Goal: Information Seeking & Learning: Understand process/instructions

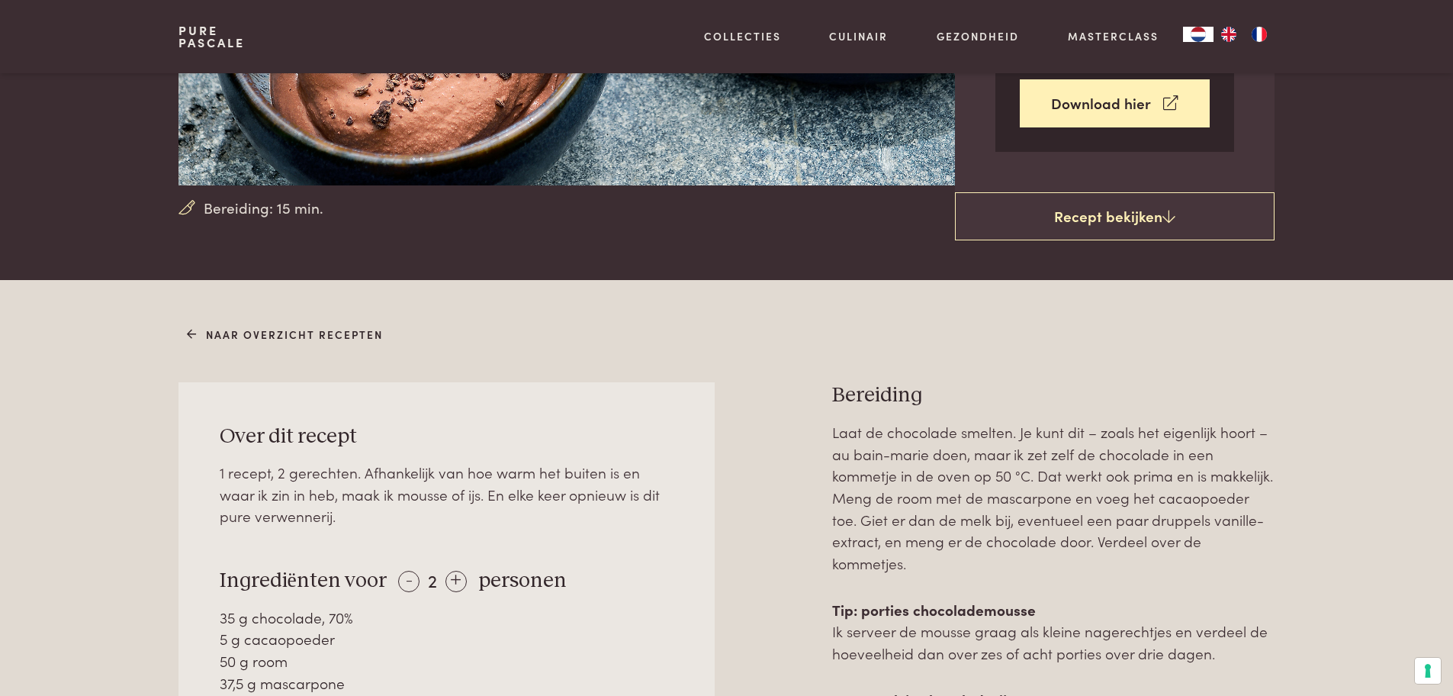
scroll to position [354, 0]
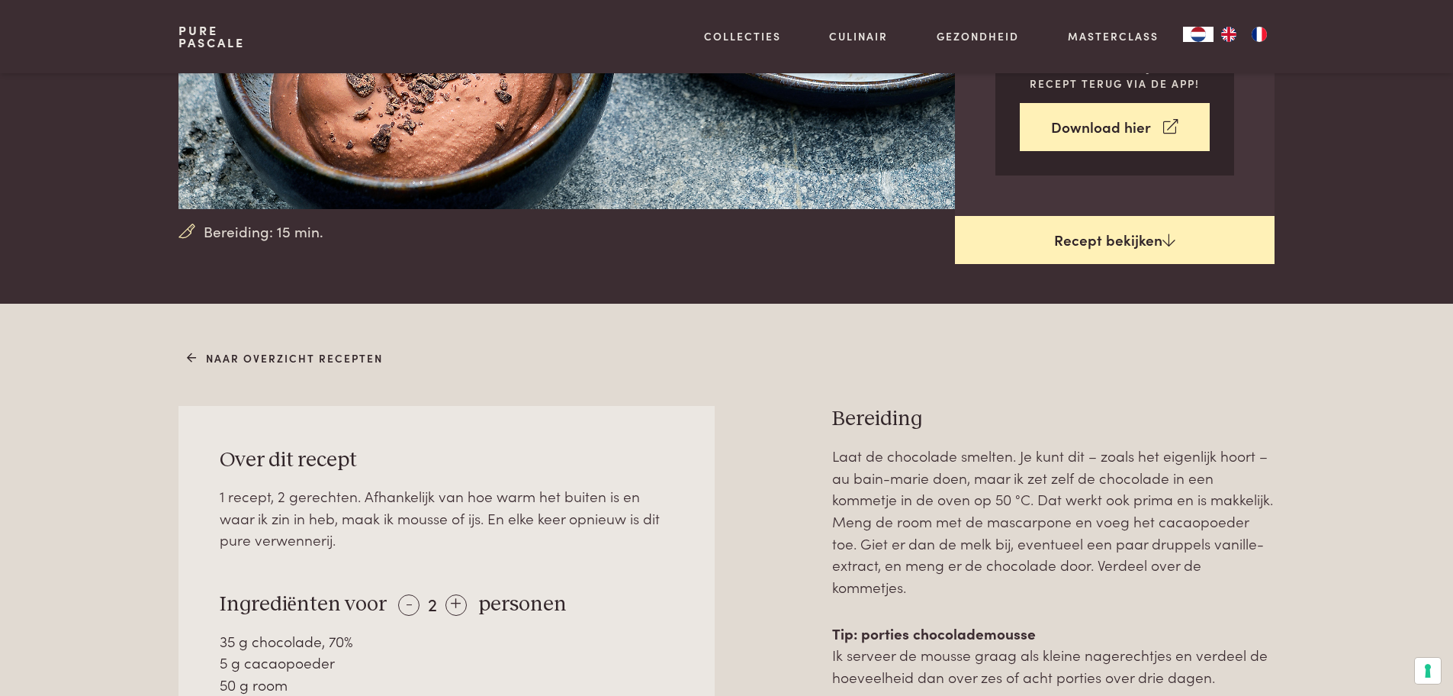
click at [1156, 247] on link "Recept bekijken" at bounding box center [1115, 240] width 320 height 49
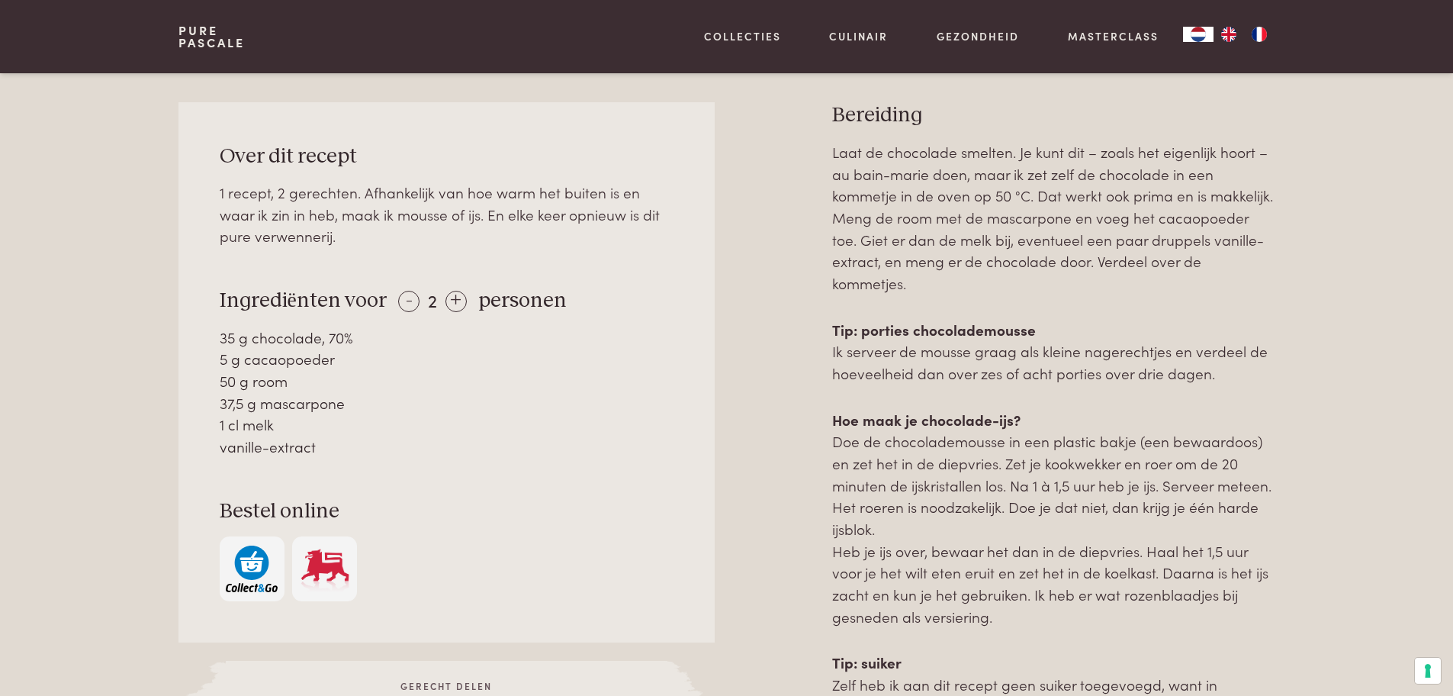
scroll to position [658, 0]
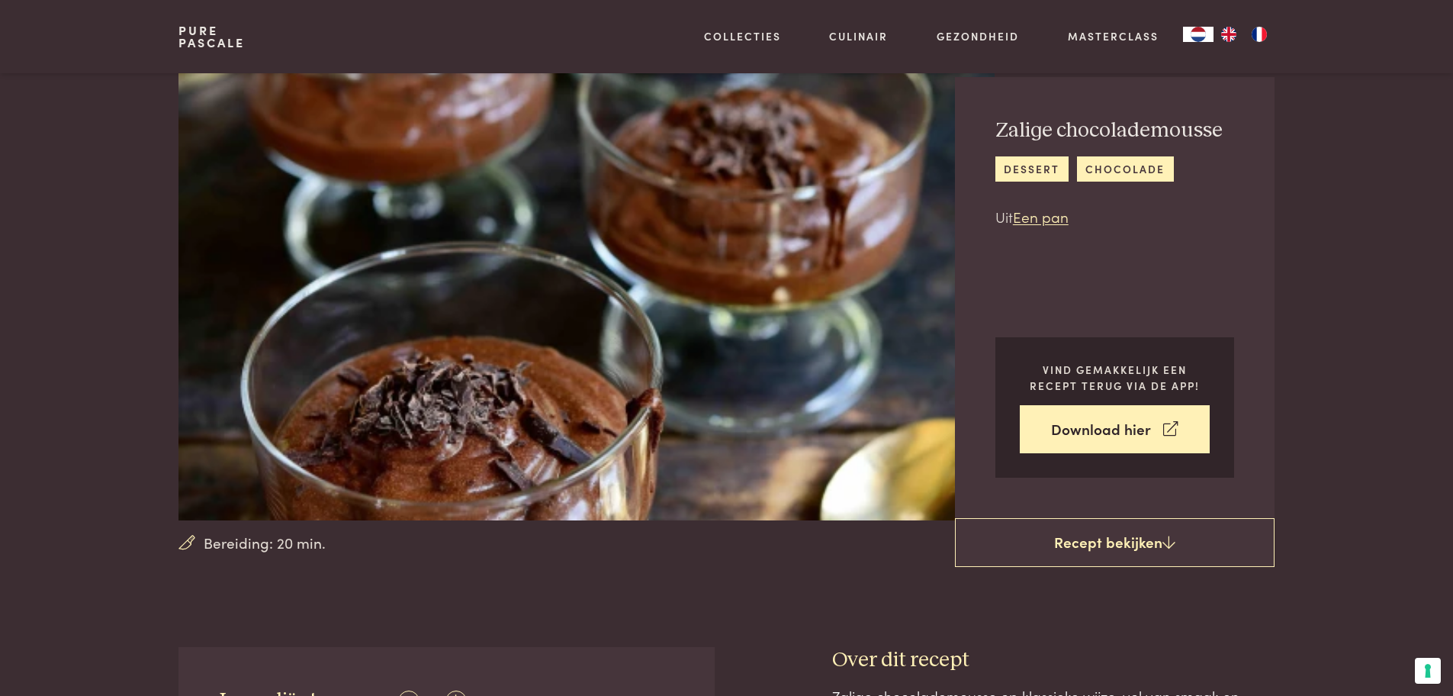
scroll to position [41, 0]
